Goal: Task Accomplishment & Management: Manage account settings

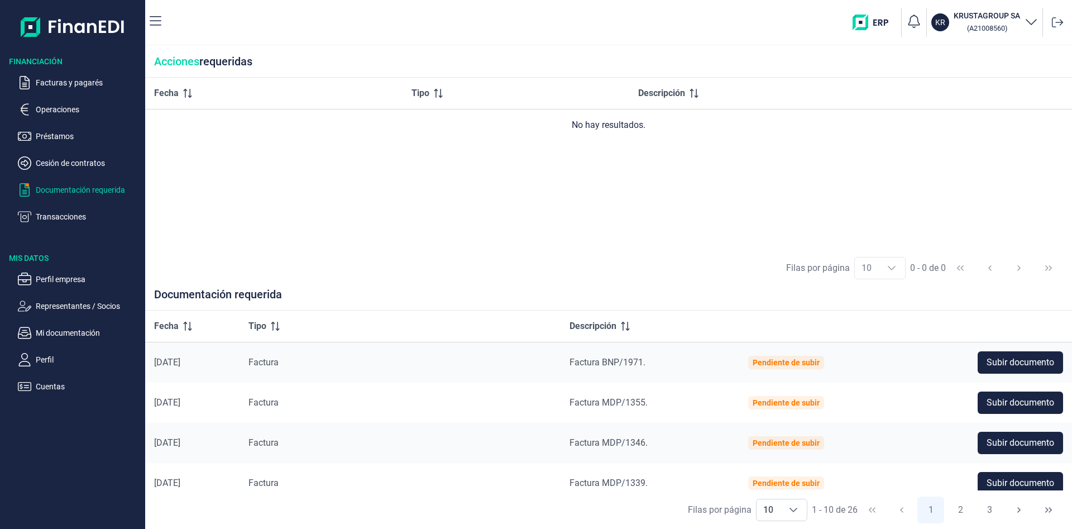
click at [81, 31] on img at bounding box center [73, 27] width 104 height 36
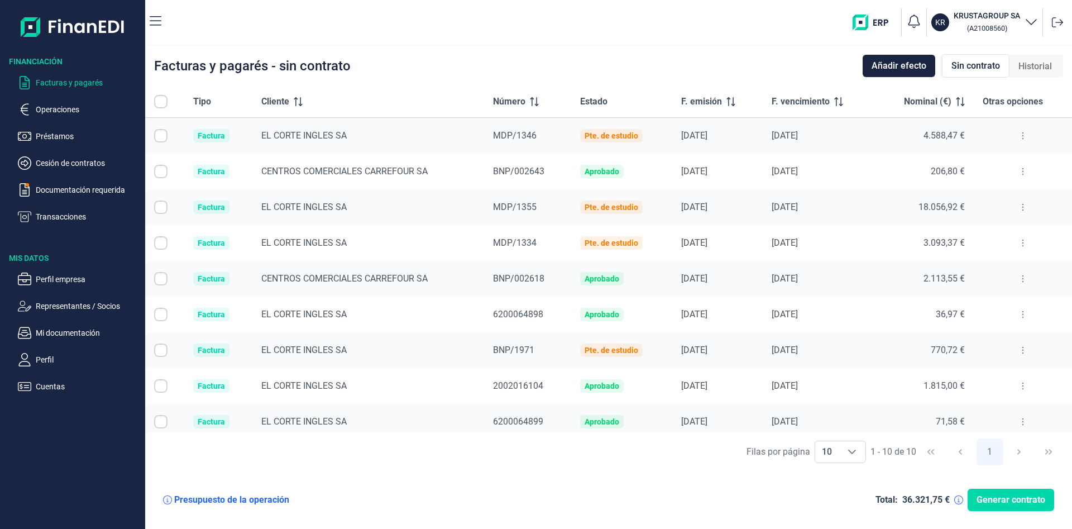
checkbox input "true"
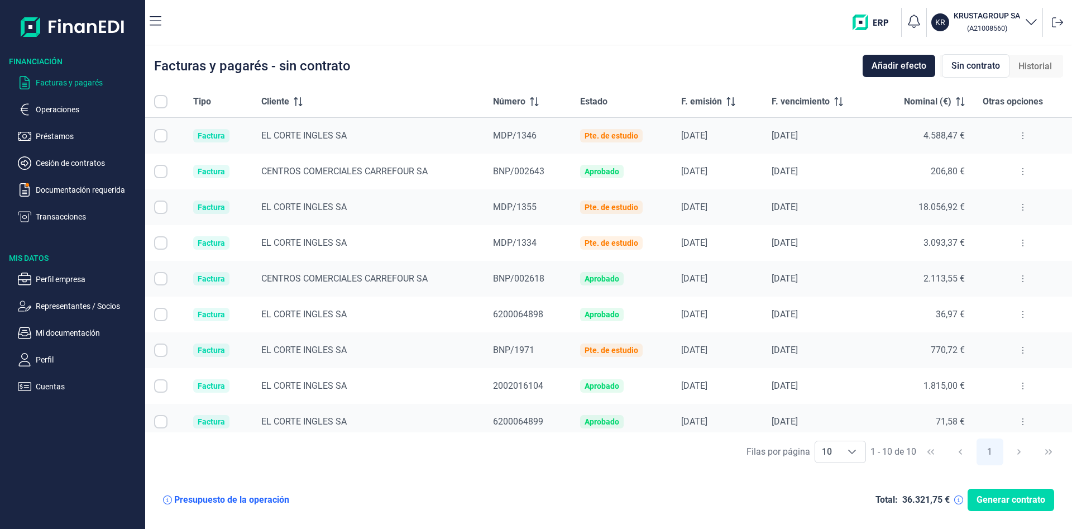
checkbox input "true"
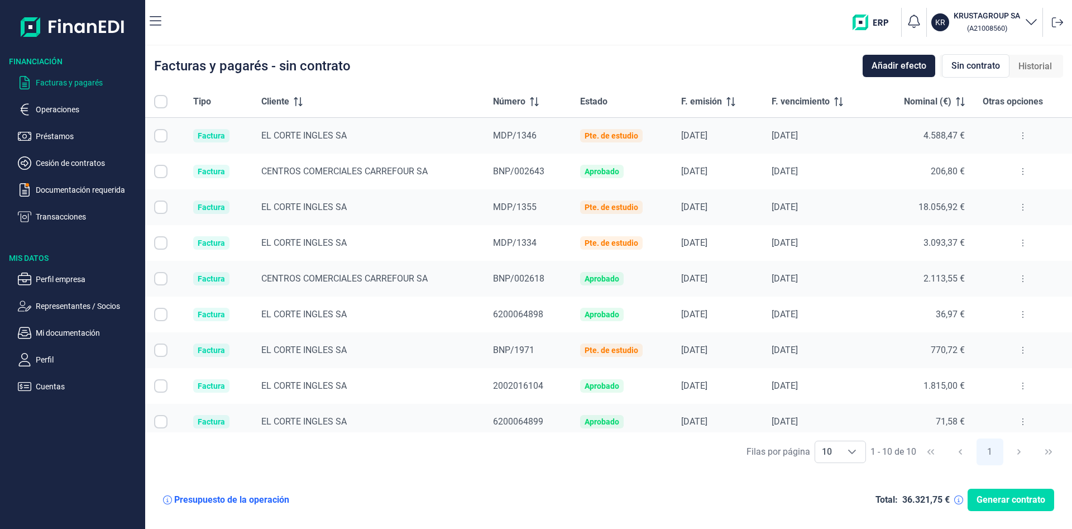
checkbox input "true"
